Goal: Check status: Check status

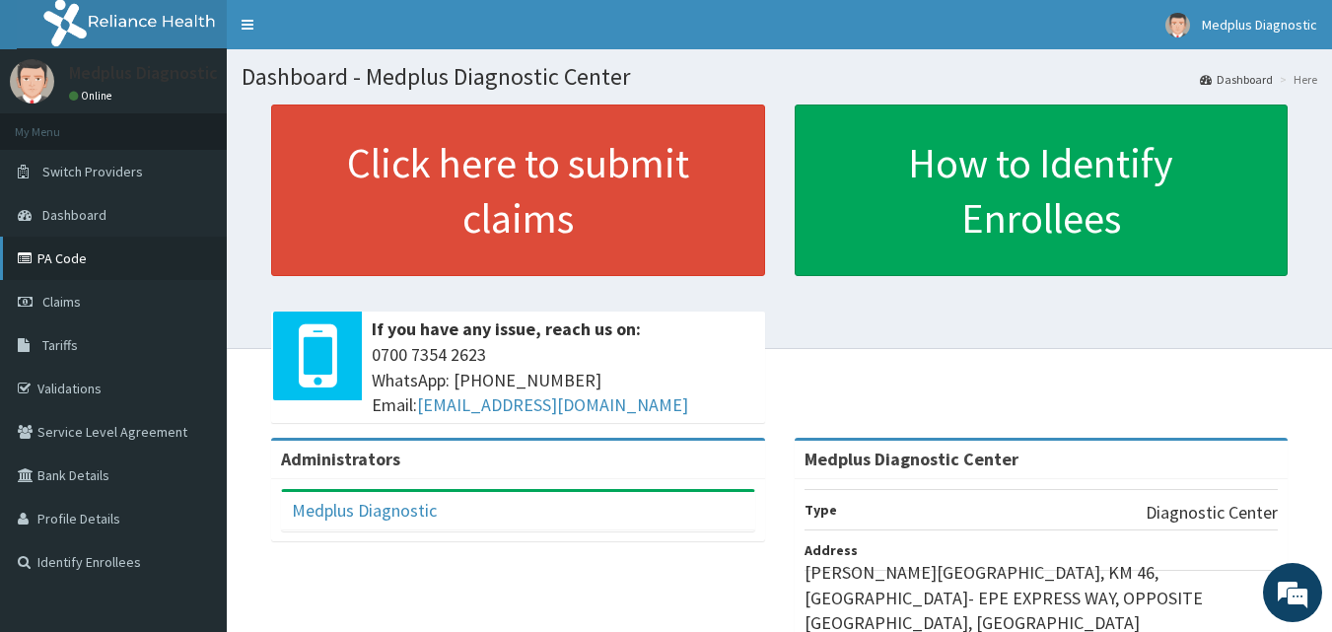
click at [132, 274] on link "PA Code" at bounding box center [113, 258] width 227 height 43
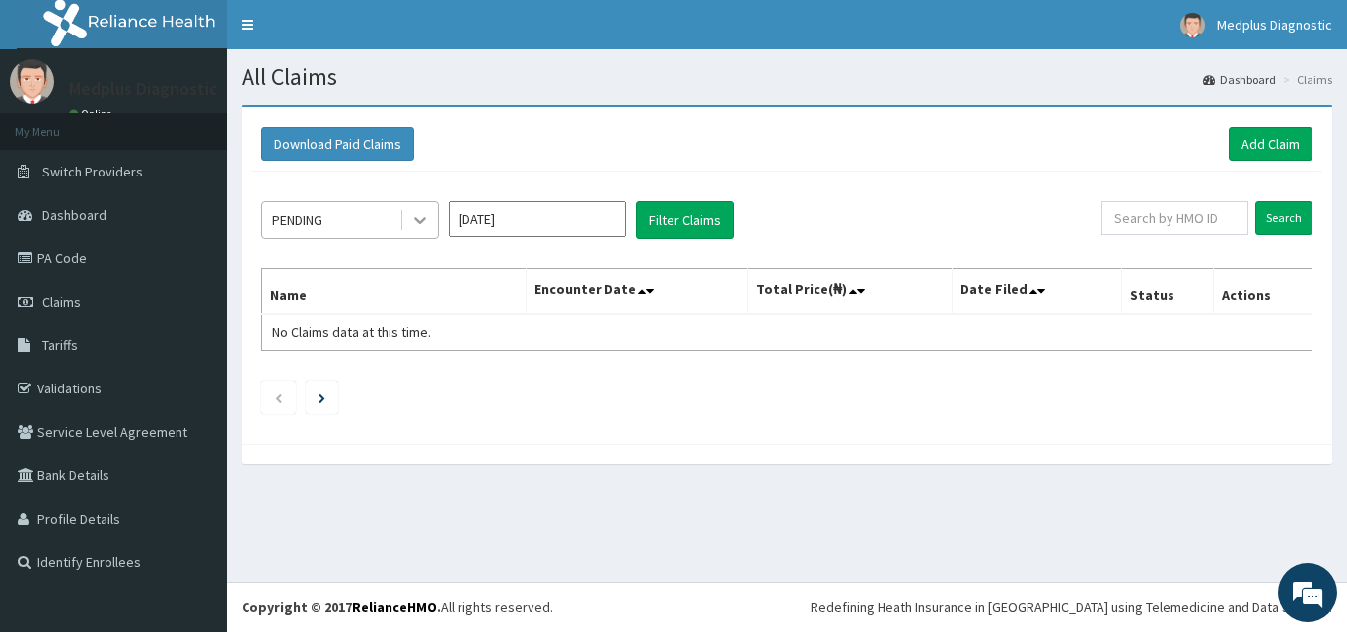
click at [410, 218] on icon at bounding box center [420, 220] width 20 height 20
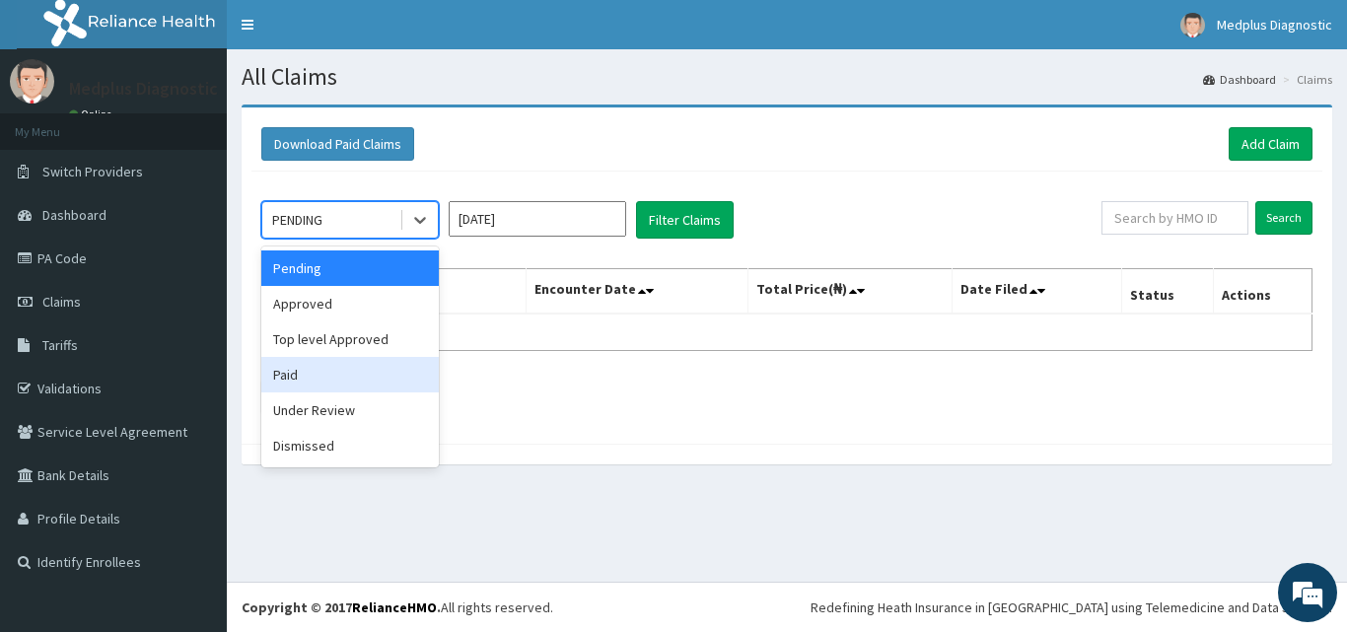
click at [342, 383] on div "Paid" at bounding box center [349, 374] width 177 height 35
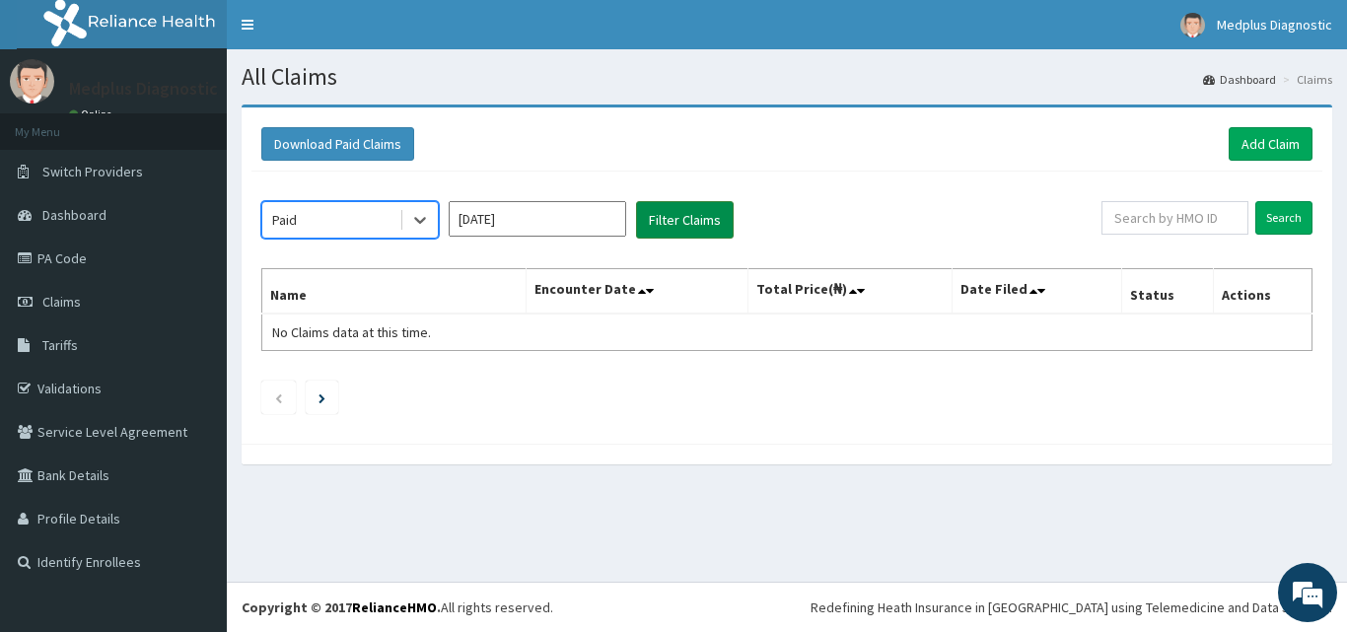
click at [679, 212] on button "Filter Claims" at bounding box center [685, 219] width 98 height 37
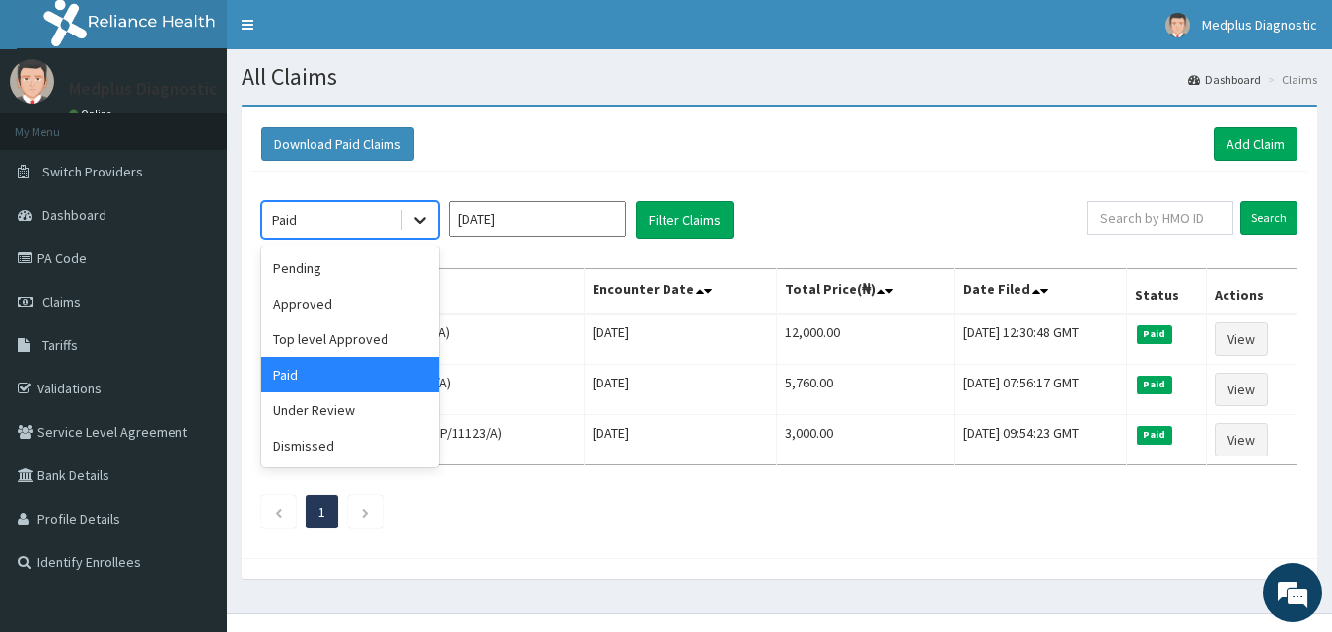
click at [427, 216] on icon at bounding box center [420, 220] width 20 height 20
click at [524, 233] on input "[DATE]" at bounding box center [537, 218] width 177 height 35
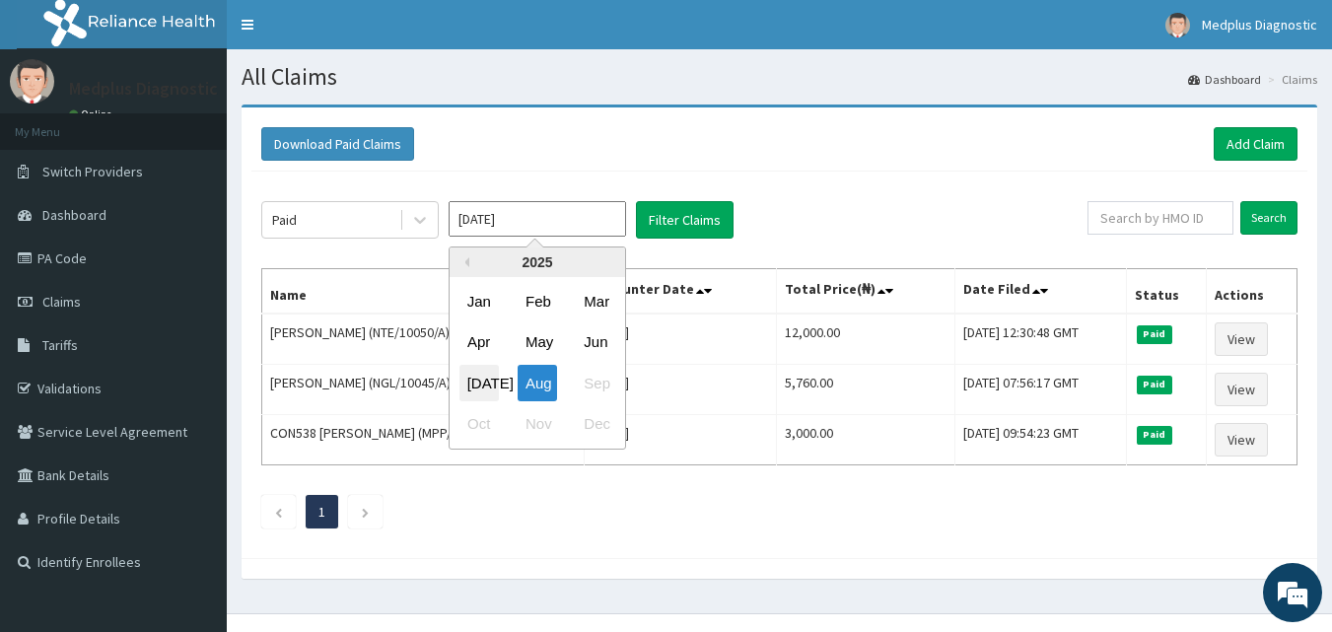
click at [485, 379] on div "[DATE]" at bounding box center [479, 383] width 39 height 36
type input "[DATE]"
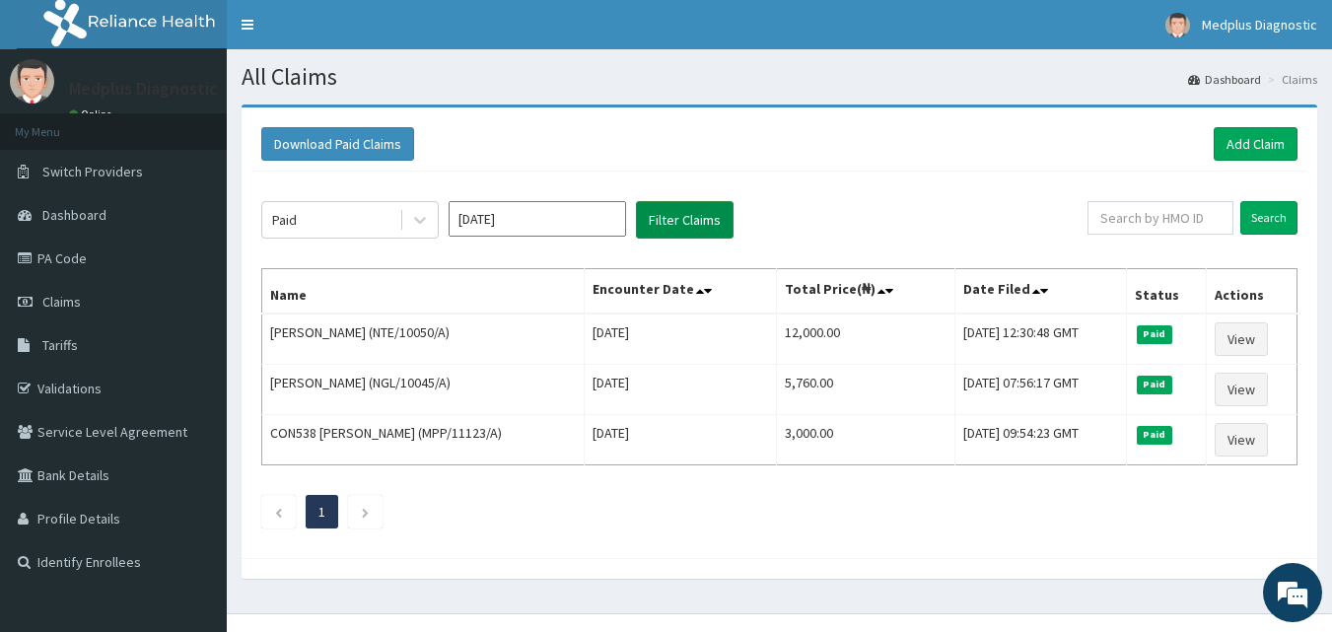
click at [667, 220] on button "Filter Claims" at bounding box center [685, 219] width 98 height 37
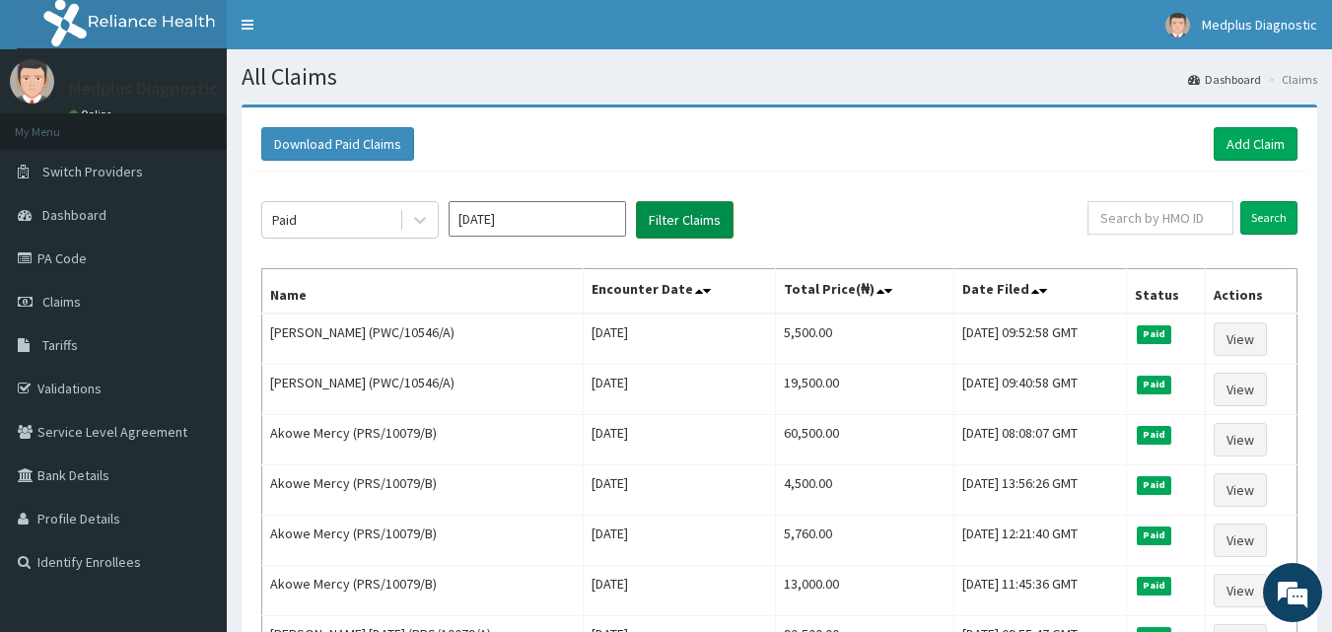
click at [698, 231] on button "Filter Claims" at bounding box center [685, 219] width 98 height 37
click at [422, 219] on icon at bounding box center [420, 220] width 20 height 20
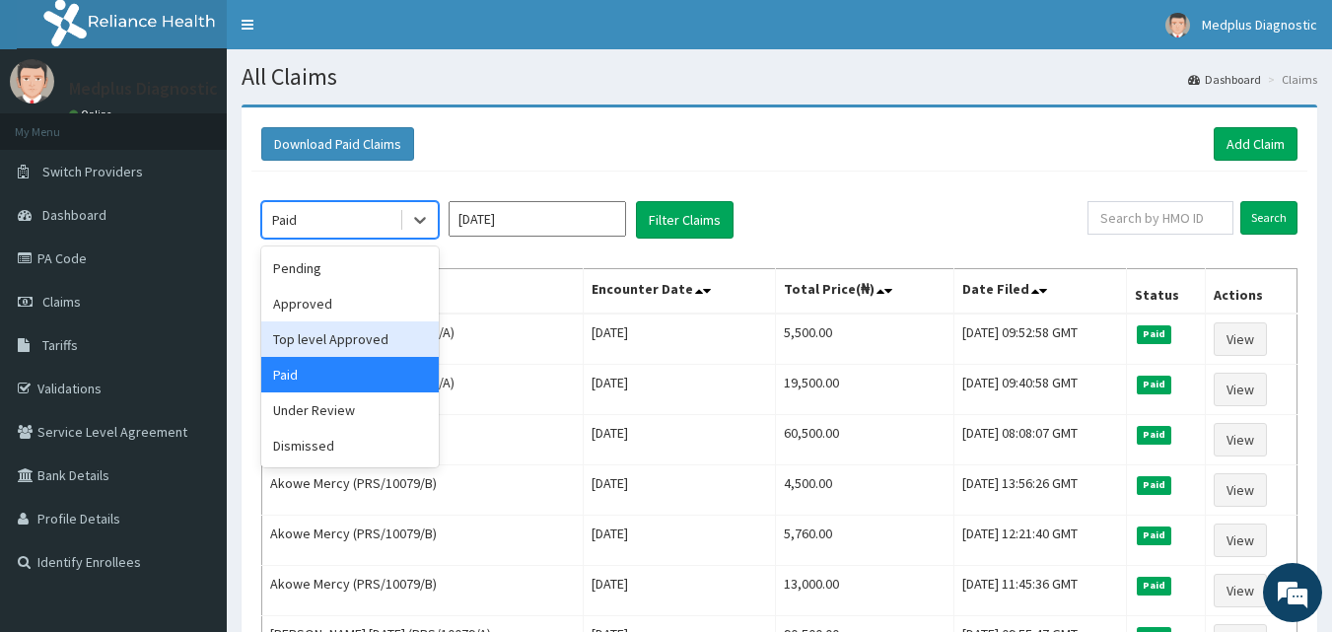
click at [351, 344] on div "Top level Approved" at bounding box center [349, 338] width 177 height 35
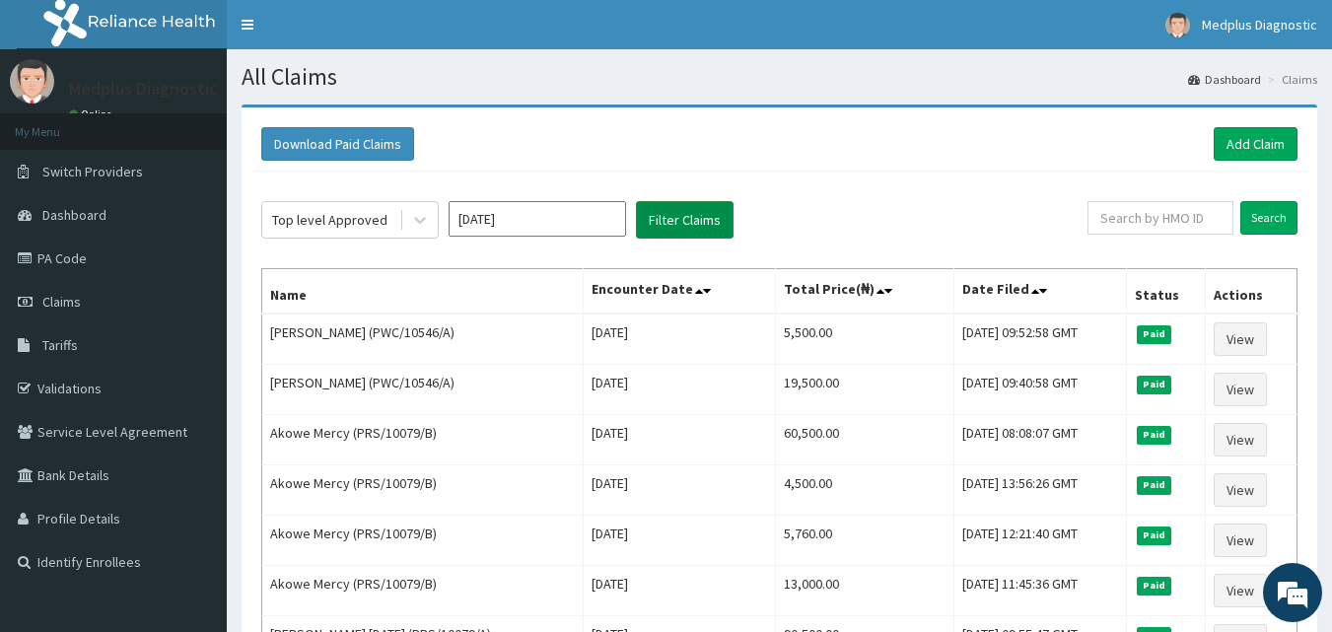
click at [662, 227] on button "Filter Claims" at bounding box center [685, 219] width 98 height 37
